Goal: Find contact information: Obtain details needed to contact an individual or organization

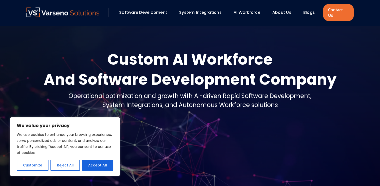
scroll to position [75, 0]
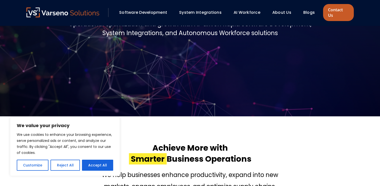
click at [338, 11] on link "Contact Us" at bounding box center [338, 12] width 31 height 17
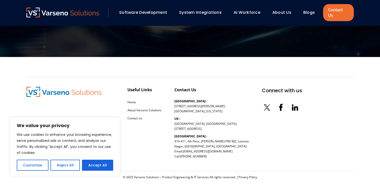
scroll to position [581, 0]
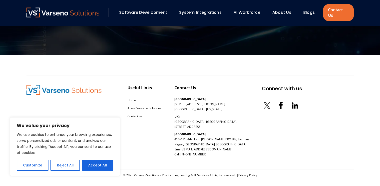
drag, startPoint x: 206, startPoint y: 147, endPoint x: 183, endPoint y: 147, distance: 22.5
click at [183, 147] on p "[GEOGRAPHIC_DATA] : [STREET_ADDRESS][PERSON_NAME] Email: [EMAIL_ADDRESS][DOMAIN…" at bounding box center [212, 144] width 75 height 25
click at [147, 138] on div "Useful Links Home About Varseno Solutions Contact us" at bounding box center [145, 122] width 34 height 75
drag, startPoint x: 175, startPoint y: 132, endPoint x: 193, endPoint y: 136, distance: 18.4
click at [193, 136] on p "[GEOGRAPHIC_DATA] : [STREET_ADDRESS][PERSON_NAME] Email: [EMAIL_ADDRESS][DOMAIN…" at bounding box center [212, 144] width 75 height 25
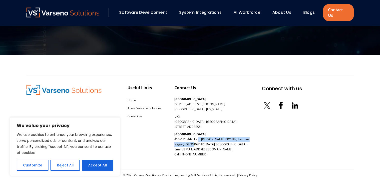
copy p "410-411, 4th Floor, [PERSON_NAME] PRO BIZ, [GEOGRAPHIC_DATA], Baner"
